Goal: Task Accomplishment & Management: Complete application form

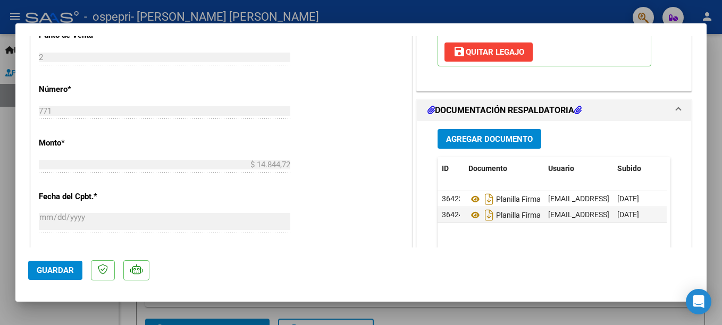
scroll to position [454, 0]
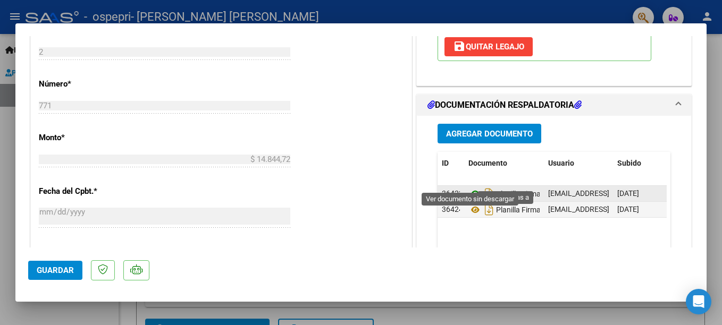
click at [468, 188] on icon at bounding box center [475, 194] width 14 height 13
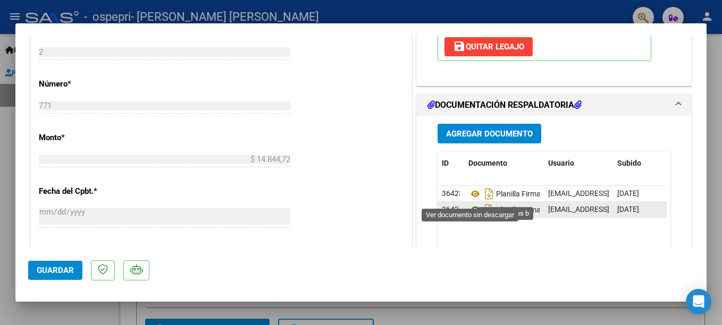
click at [471, 204] on icon at bounding box center [475, 210] width 14 height 13
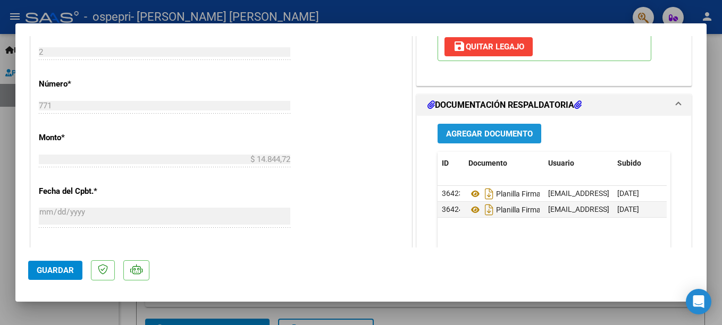
click at [495, 129] on span "Agregar Documento" at bounding box center [489, 134] width 87 height 10
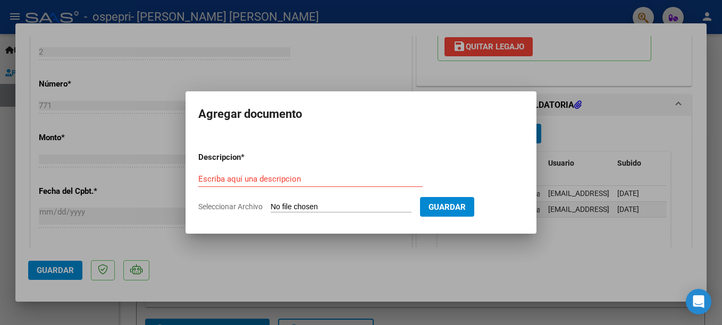
click at [377, 204] on input "Seleccionar Archivo" at bounding box center [341, 208] width 141 height 10
type input "C:\fakepath\WhatsApp Image [DATE] 11.35.20.jpeg"
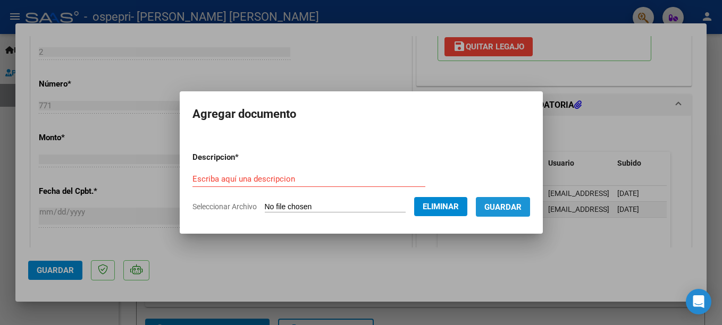
click at [522, 207] on span "Guardar" at bounding box center [502, 208] width 37 height 10
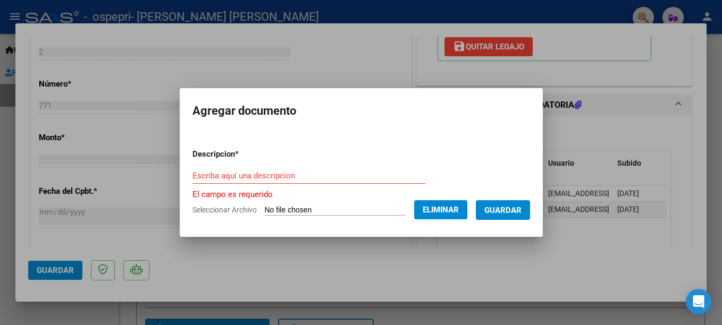
click at [297, 181] on input "Escriba aquí una descripcion" at bounding box center [308, 176] width 233 height 10
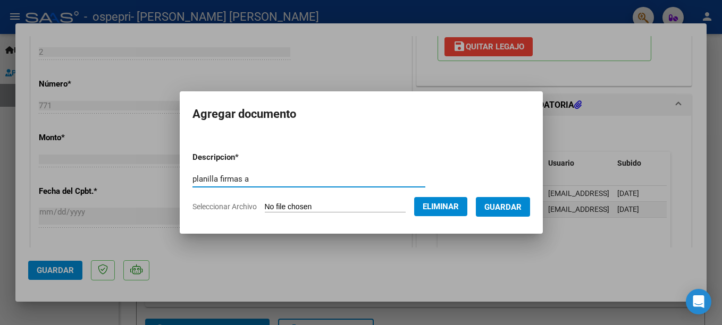
type input "planilla firmas a"
click at [516, 200] on button "Guardar" at bounding box center [503, 207] width 54 height 20
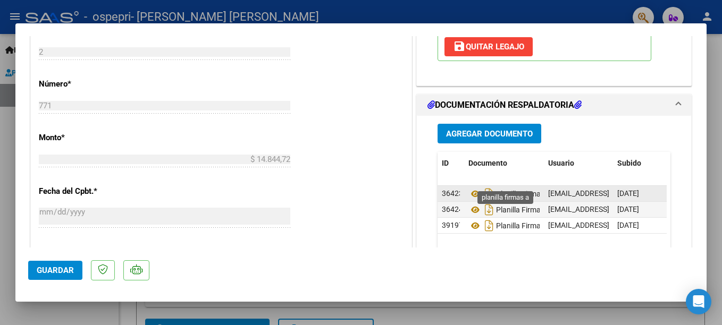
click at [516, 190] on span "Planilla Firmas A" at bounding box center [509, 194] width 82 height 9
click at [471, 188] on icon at bounding box center [475, 194] width 14 height 13
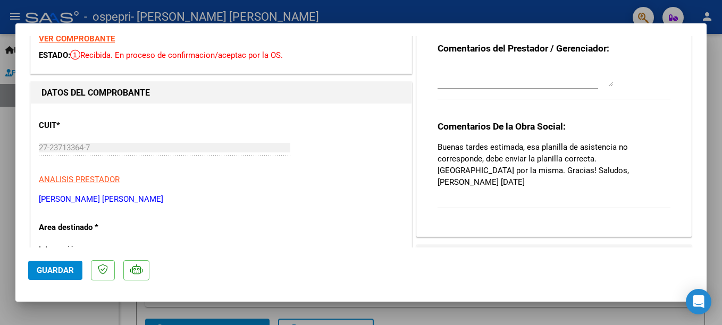
scroll to position [26, 0]
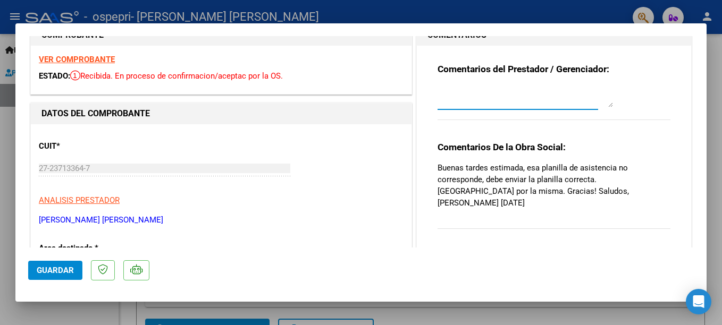
click at [526, 98] on textarea at bounding box center [525, 96] width 175 height 21
type textarea "buenos días, adjunté la planilla correspondiente, no supe eliminar la que no co…"
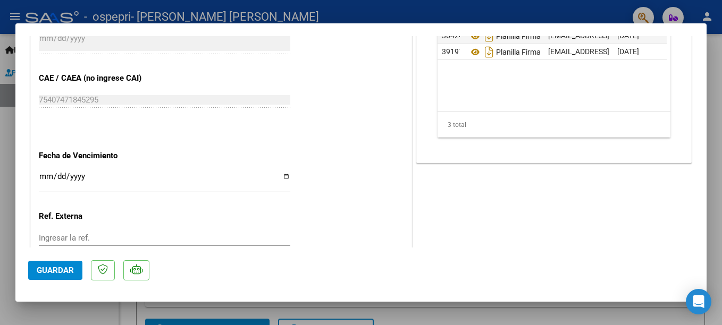
scroll to position [654, 0]
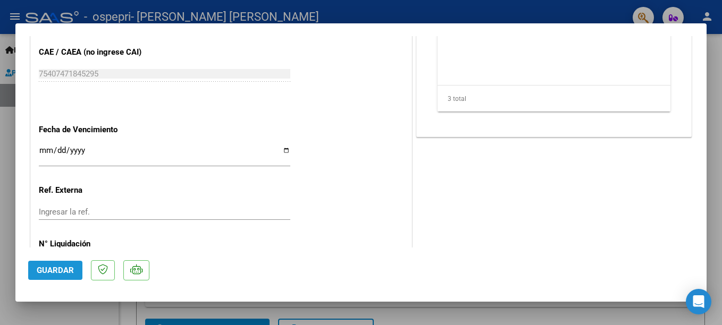
click at [62, 270] on span "Guardar" at bounding box center [55, 271] width 37 height 10
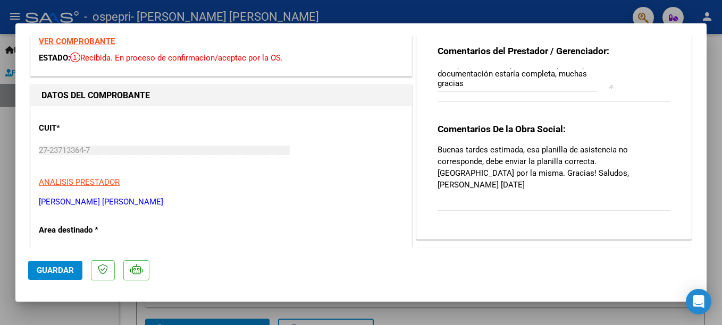
scroll to position [70, 0]
